Goal: Ask a question

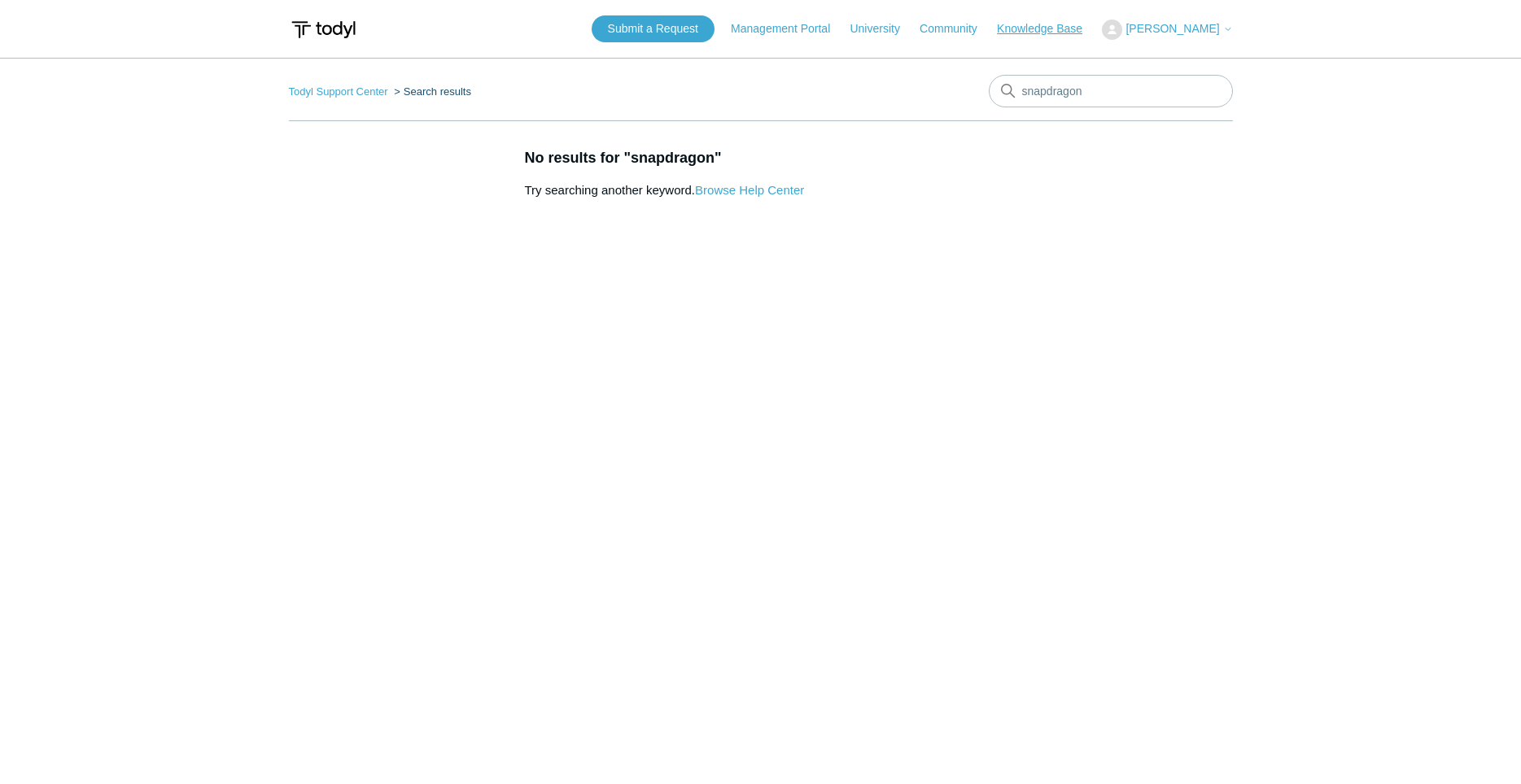
click at [1040, 33] on link "Knowledge Base" at bounding box center [1047, 29] width 102 height 17
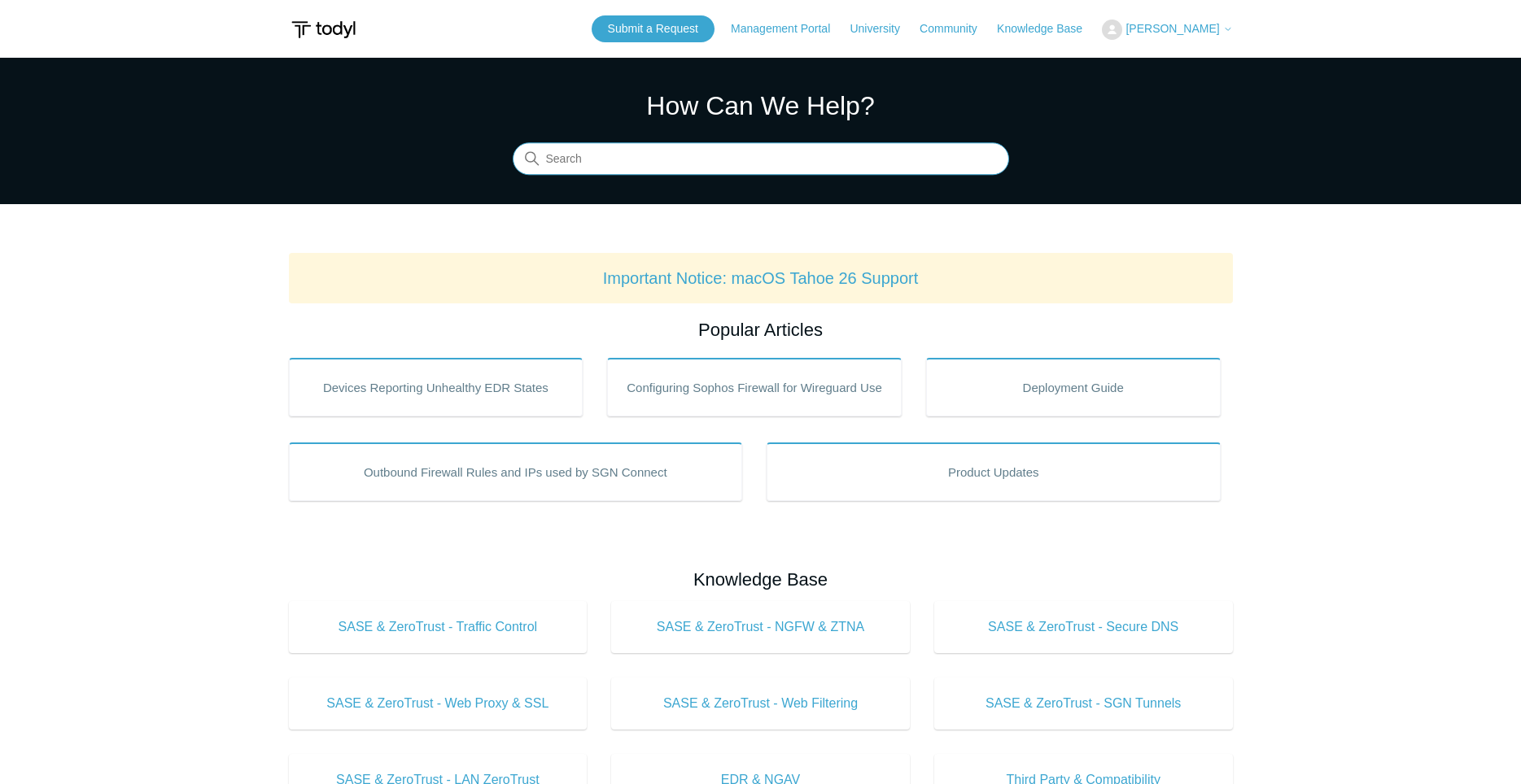
drag, startPoint x: 657, startPoint y: 164, endPoint x: 664, endPoint y: 165, distance: 7.1
click at [659, 164] on input "Search" at bounding box center [760, 160] width 496 height 33
type input "snapdragon"
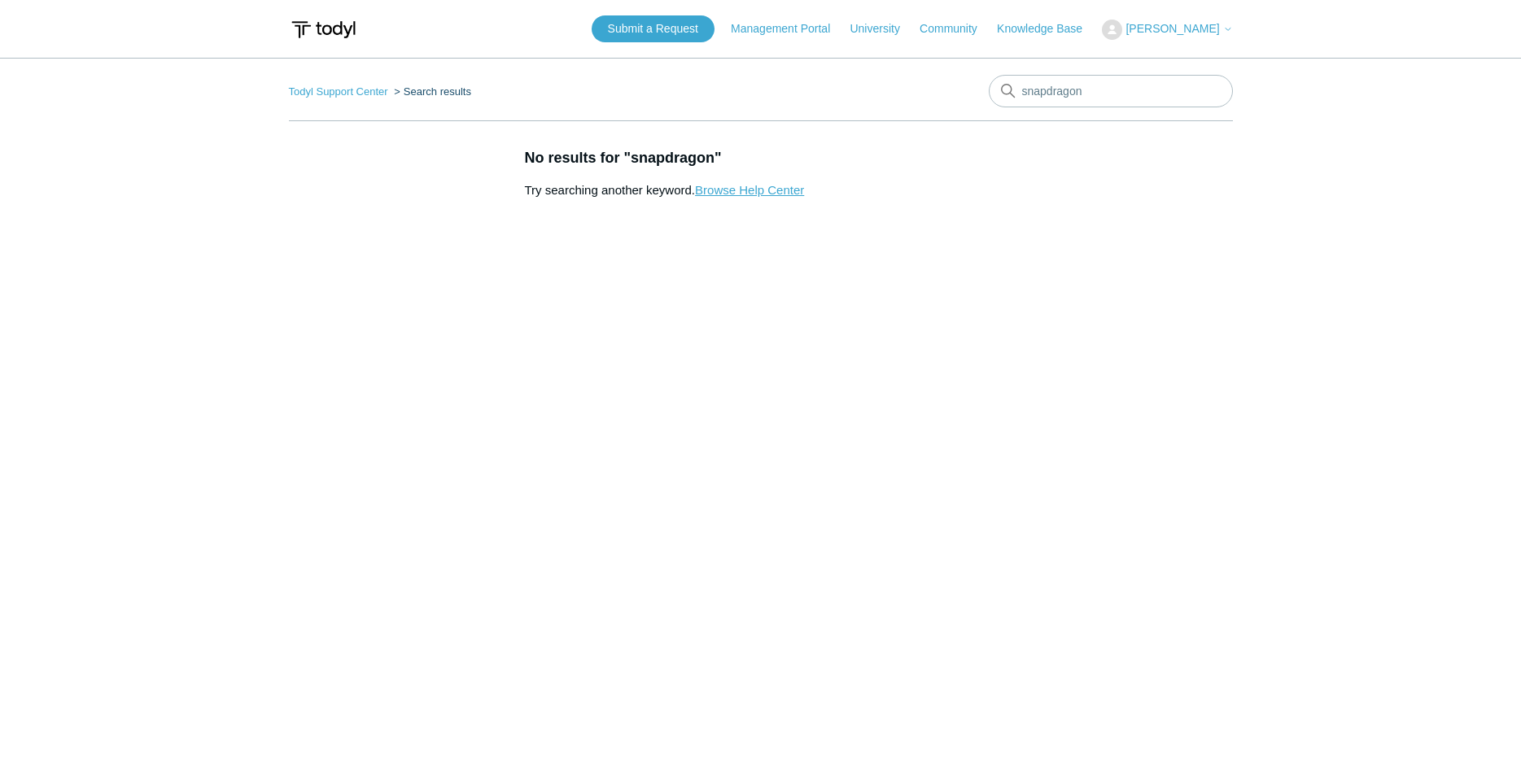
click at [743, 192] on link "Browse Help Center" at bounding box center [749, 190] width 109 height 14
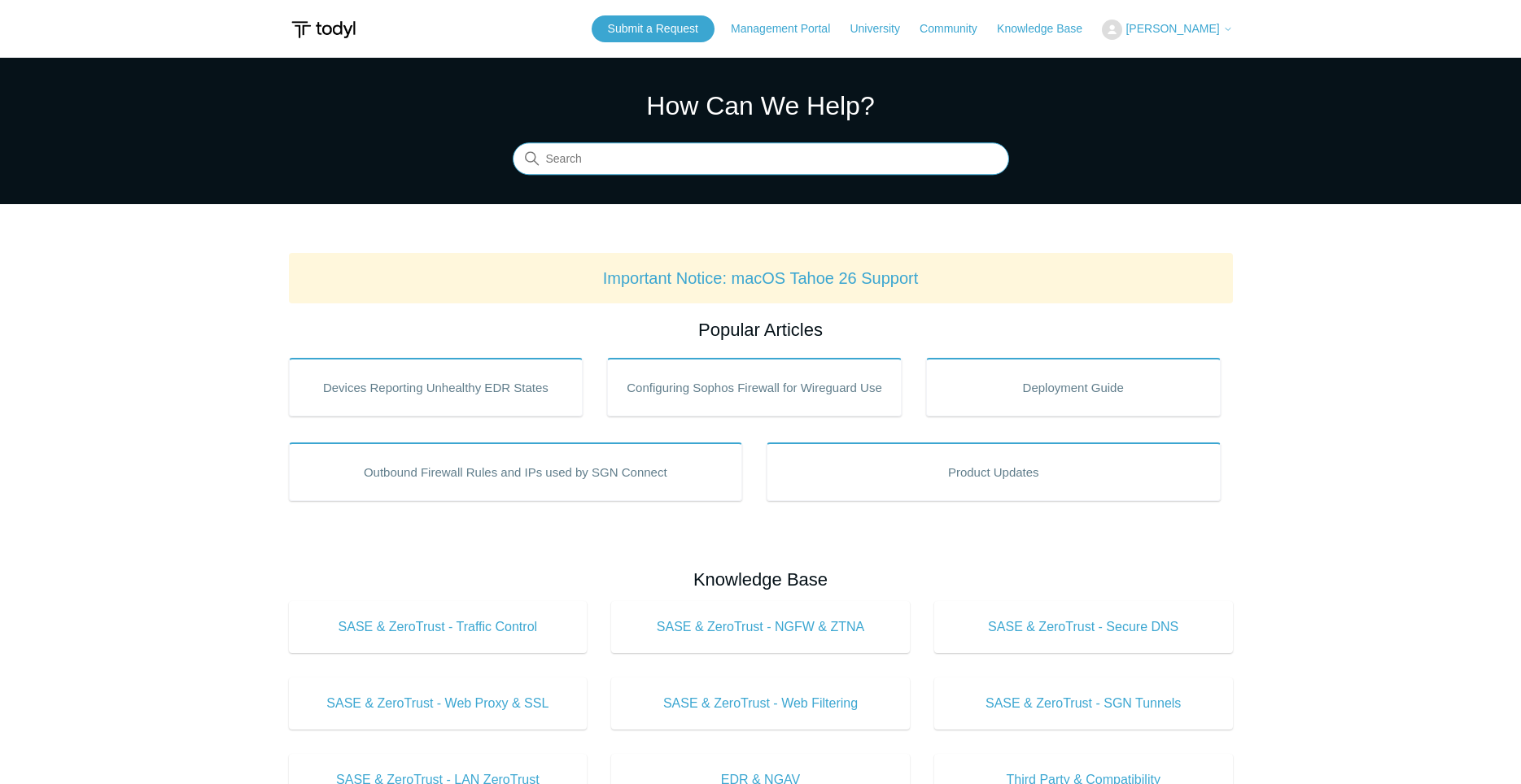
click at [675, 149] on input "Search" at bounding box center [760, 160] width 496 height 33
type input "supported operating systems"
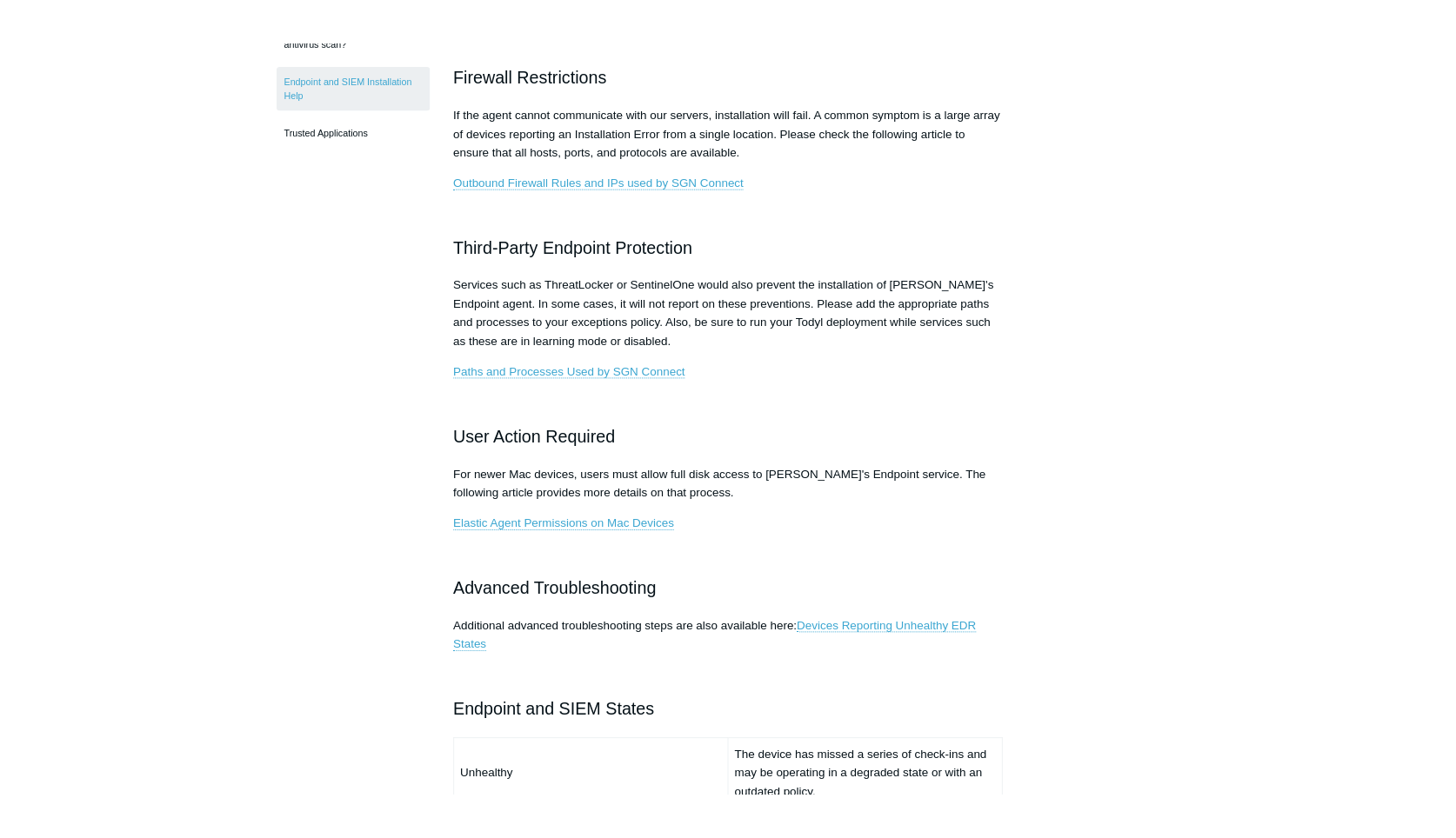
scroll to position [620, 0]
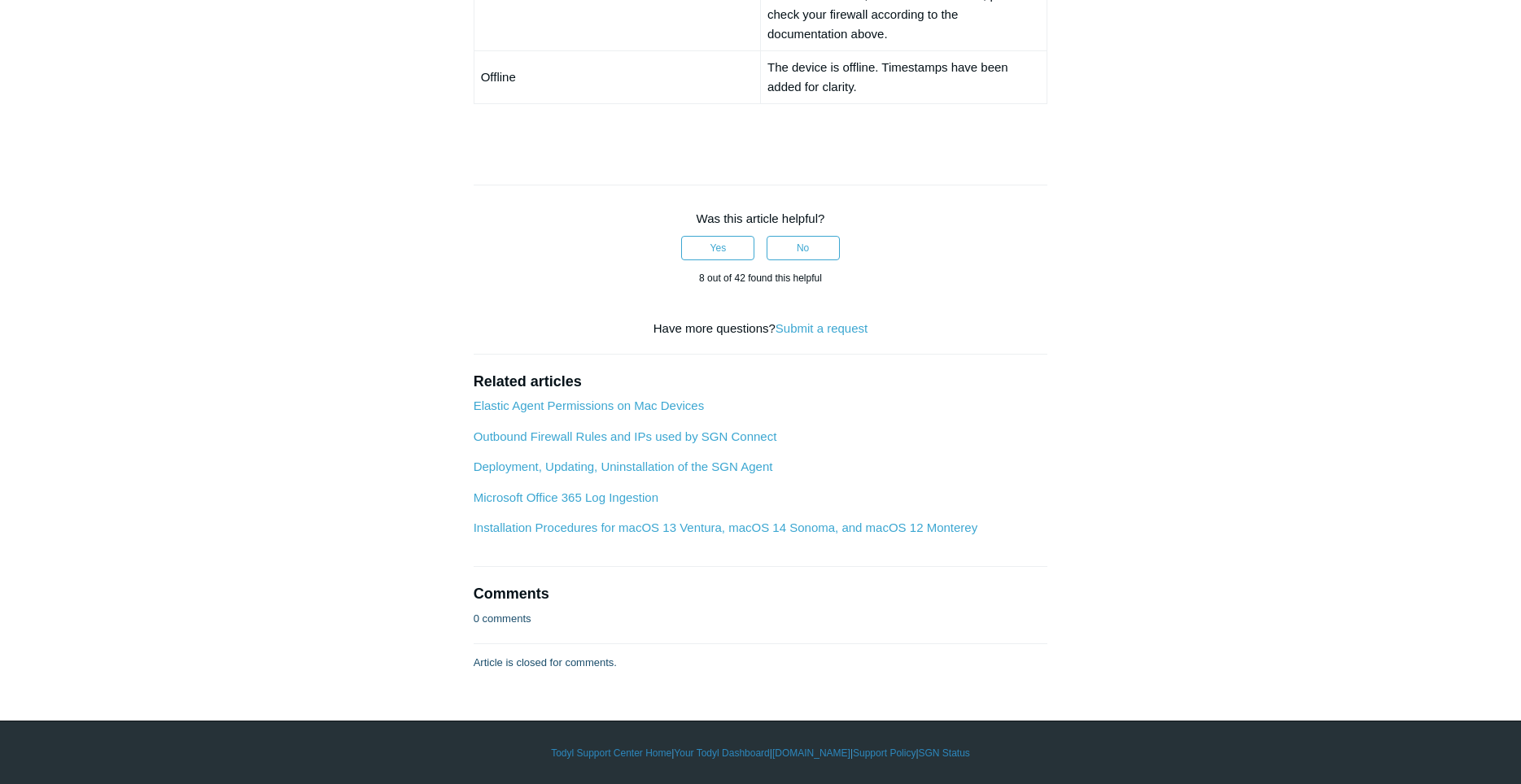
scroll to position [1320, 0]
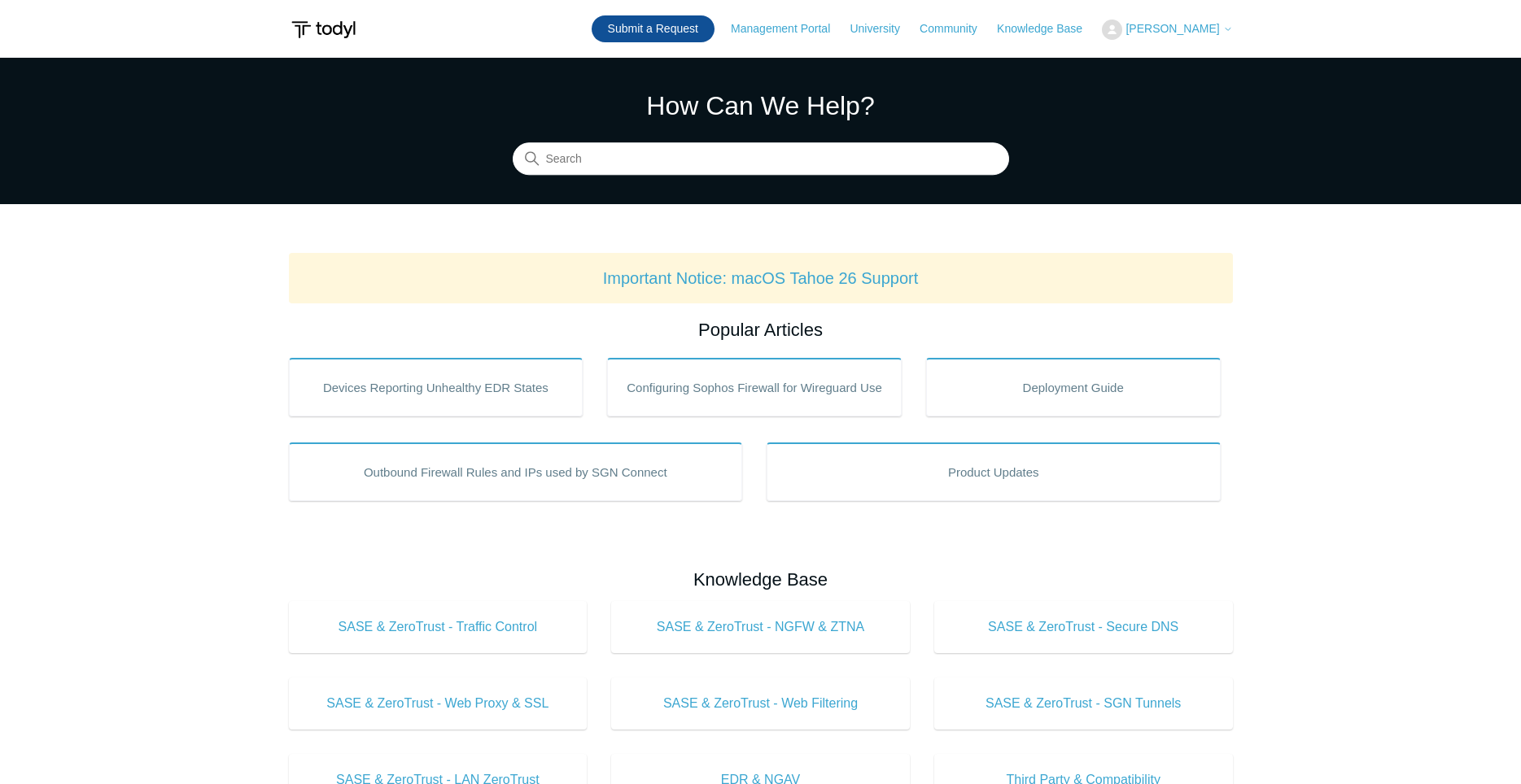
click at [657, 33] on link "Submit a Request" at bounding box center [653, 28] width 123 height 27
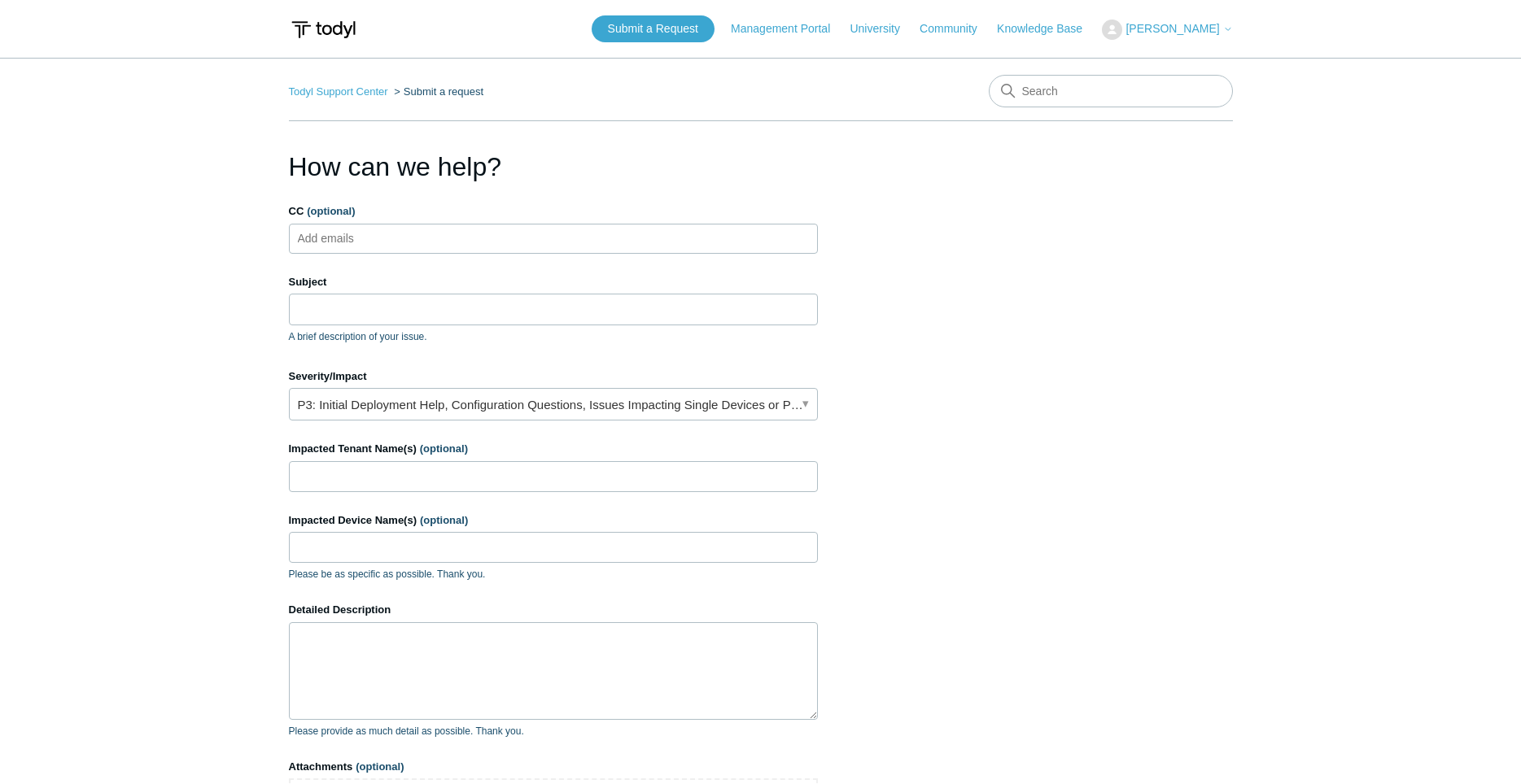
click at [489, 241] on ul "Add emails" at bounding box center [553, 238] width 529 height 30
click at [480, 310] on input "Subject" at bounding box center [553, 309] width 529 height 31
drag, startPoint x: 463, startPoint y: 231, endPoint x: 474, endPoint y: 229, distance: 11.2
click at [463, 230] on ul "Add emails" at bounding box center [553, 238] width 529 height 30
type input "cbesancon@netlogiccomputer.com"
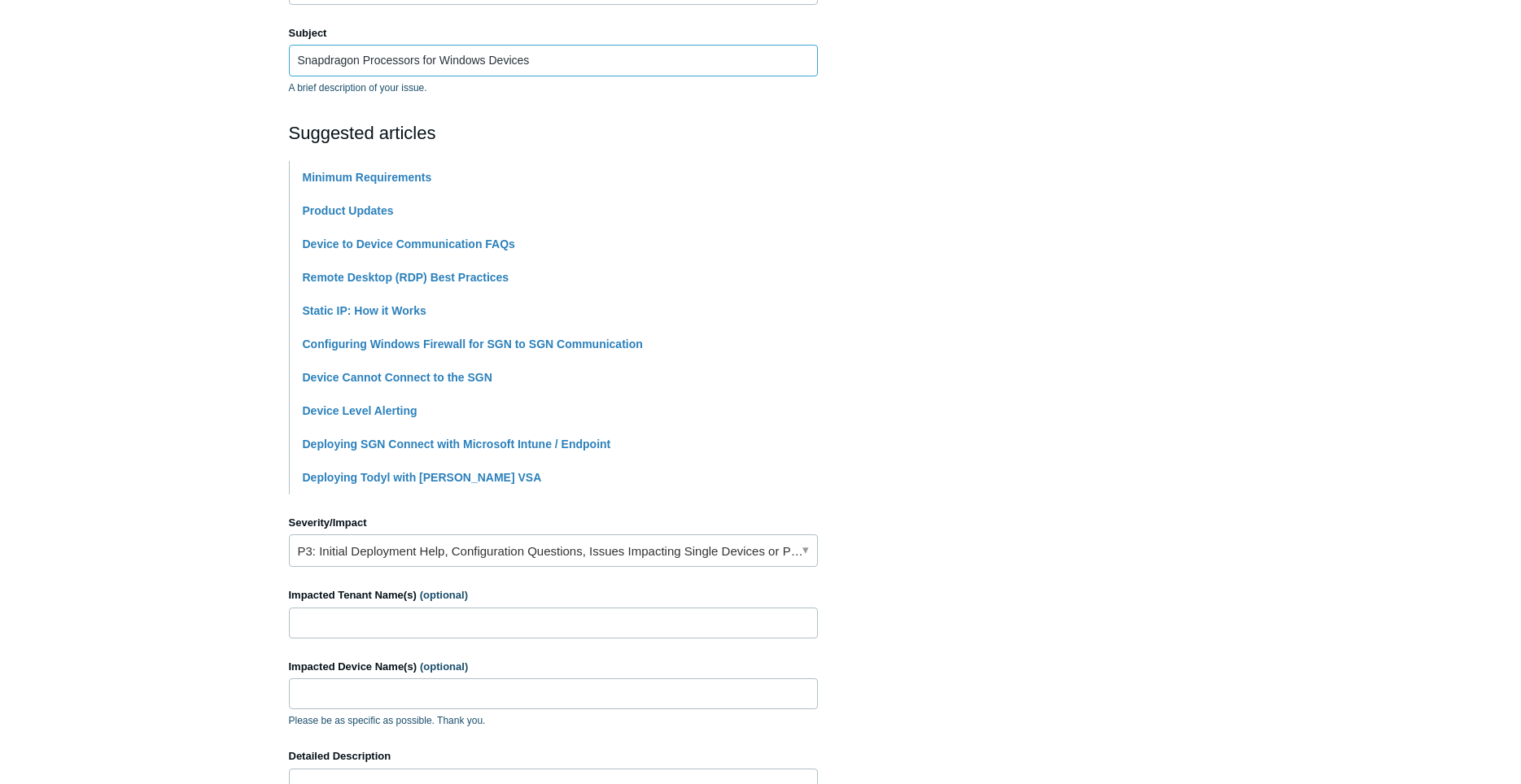
scroll to position [498, 0]
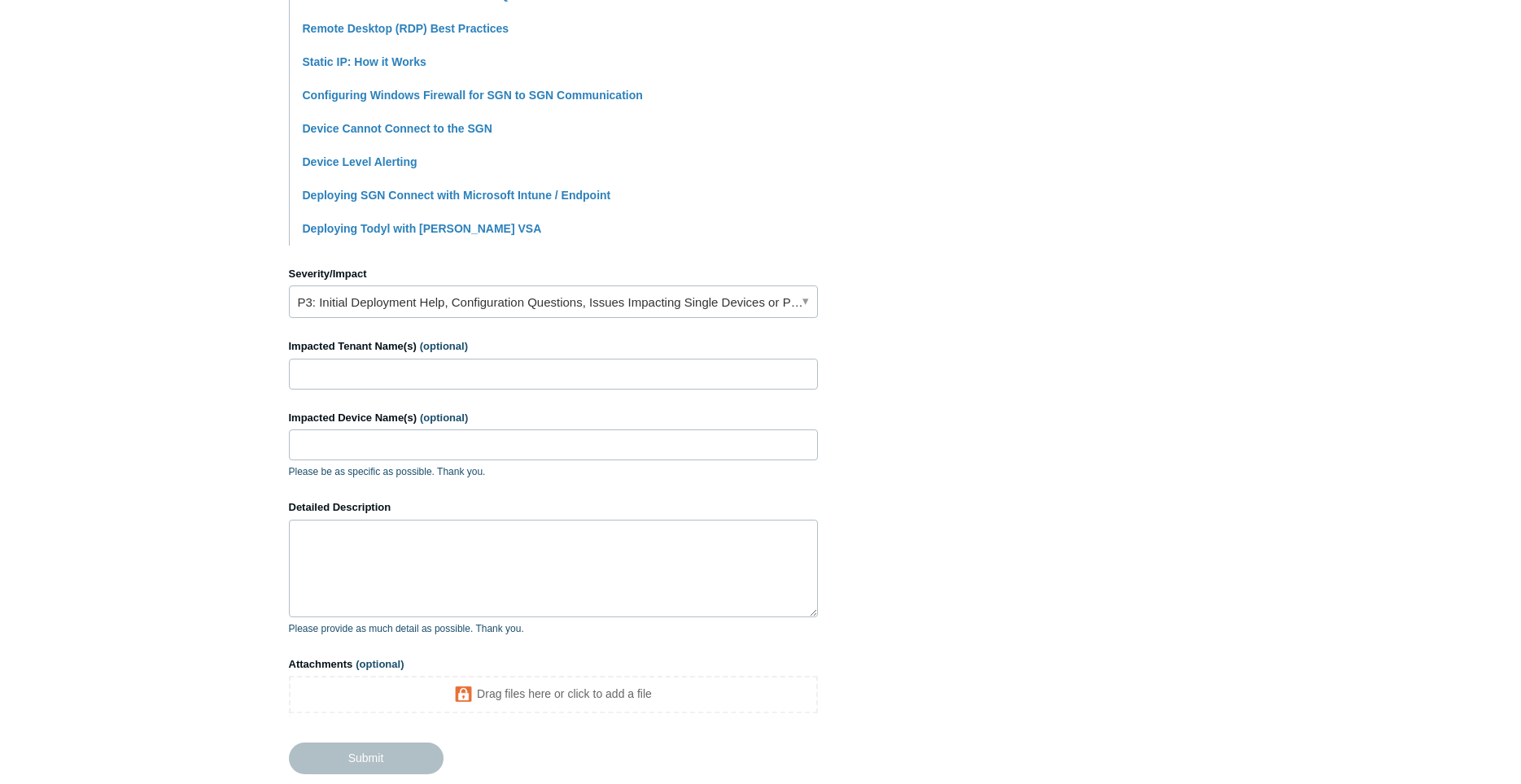
type input "Snapdragon Processors for Windows Devices"
click at [512, 369] on input "Impacted Tenant Name(s) (optional)" at bounding box center [553, 374] width 529 height 31
type input "Innovation"
type input "EdsLaptop"
click at [639, 565] on textarea "Detailed Description" at bounding box center [553, 568] width 529 height 97
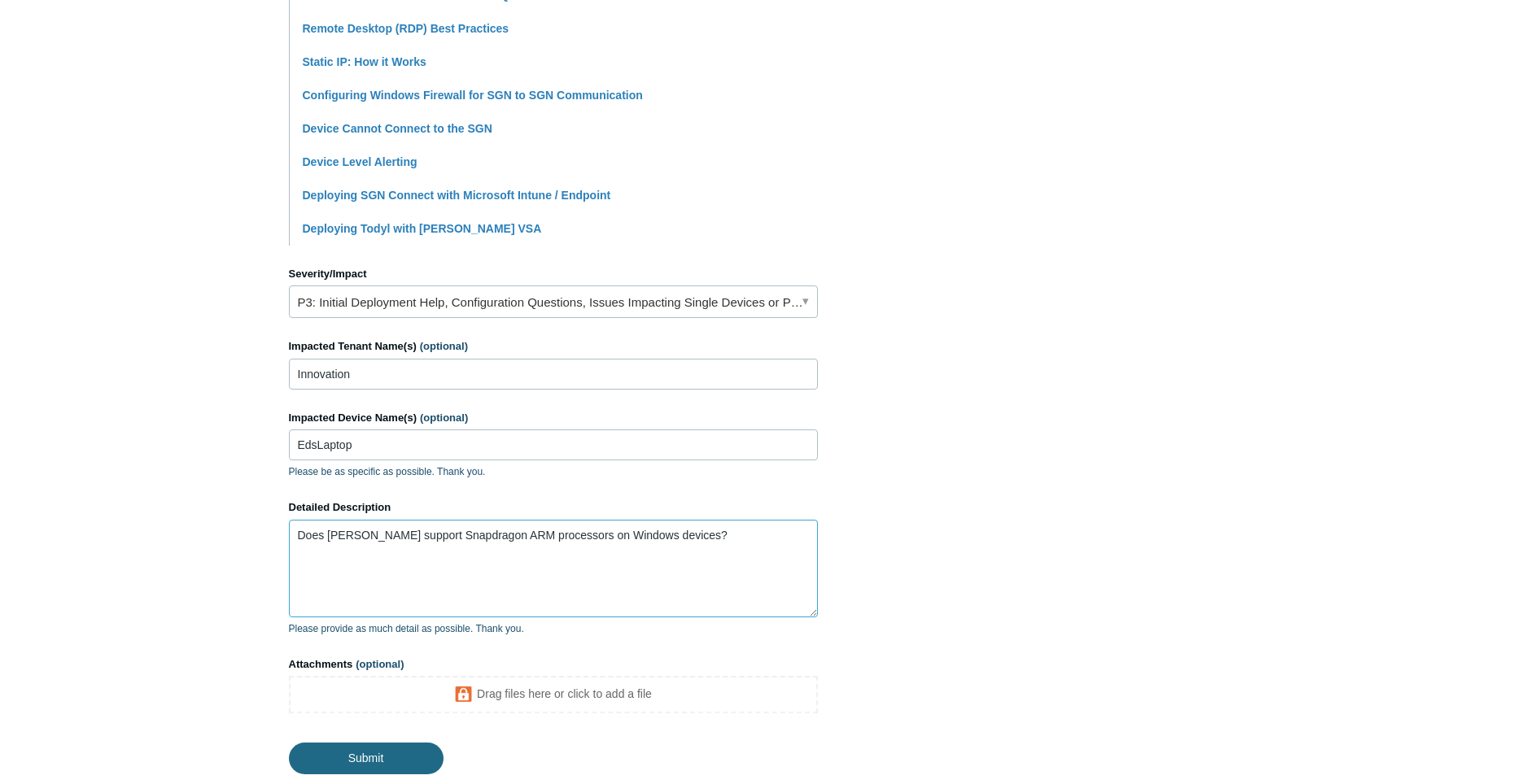
type textarea "Does Todyl support Snapdragon ARM processors on Windows devices?"
click at [393, 769] on input "Submit" at bounding box center [366, 759] width 154 height 33
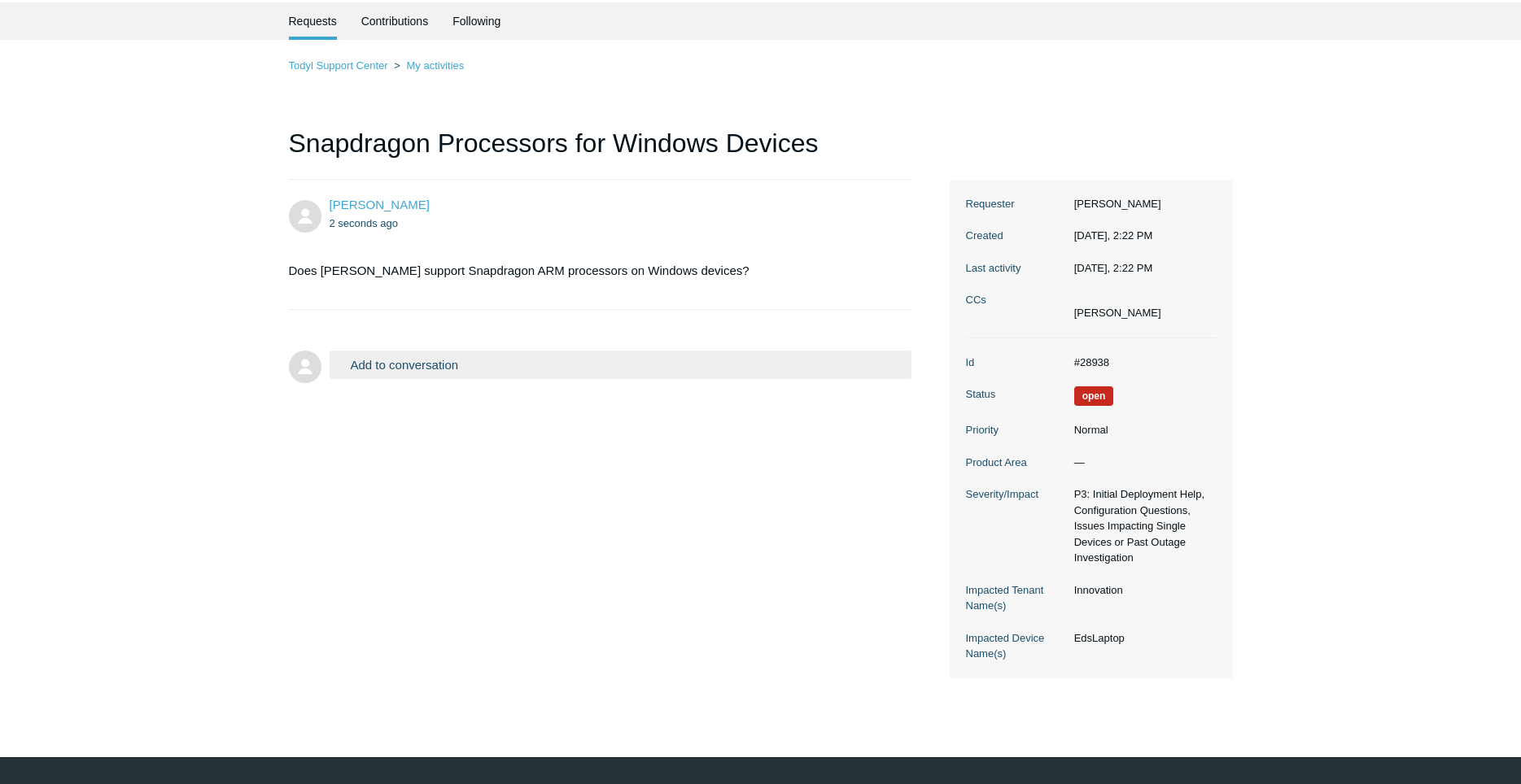
scroll to position [83, 0]
